Goal: Task Accomplishment & Management: Complete application form

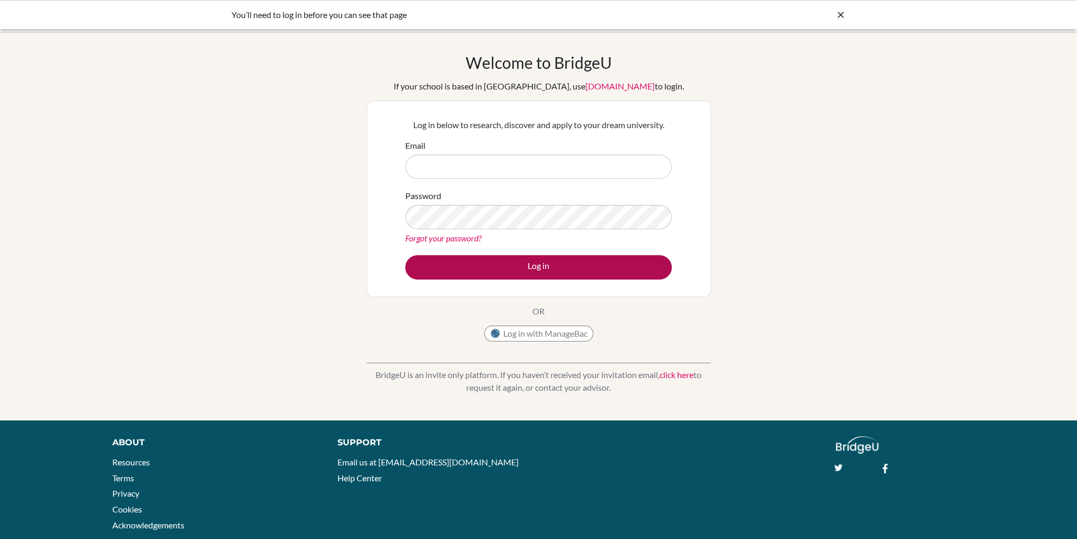
type input "[EMAIL_ADDRESS][DOMAIN_NAME]"
click at [544, 264] on button "Log in" at bounding box center [538, 267] width 267 height 24
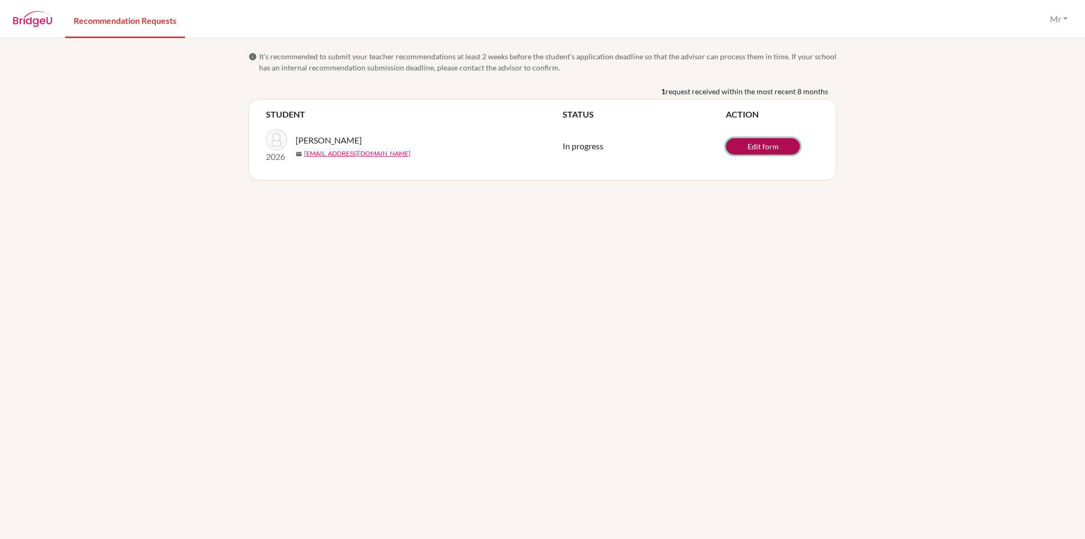
click at [763, 144] on link "Edit form" at bounding box center [763, 146] width 74 height 16
